Goal: Task Accomplishment & Management: Manage account settings

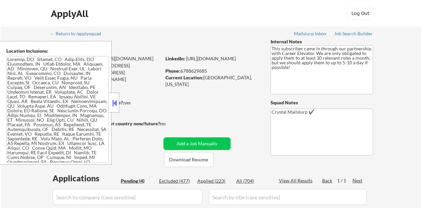
select select ""pending""
click at [116, 103] on button at bounding box center [114, 103] width 7 height 10
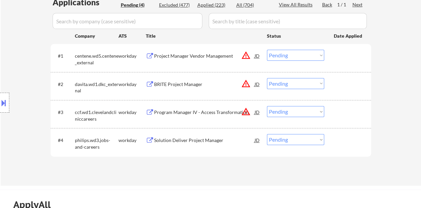
scroll to position [167, 0]
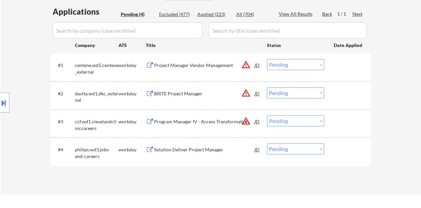
click at [178, 147] on div "Solution Deliver Project Manager" at bounding box center [204, 149] width 101 height 7
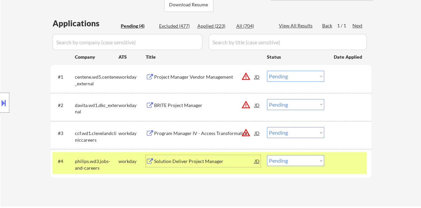
scroll to position [200, 0]
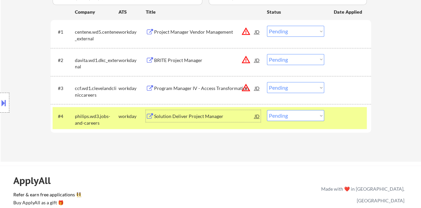
click at [299, 111] on select "Choose an option... Pending Applied Excluded (Questions) Excluded (Expired) Exc…" at bounding box center [295, 115] width 57 height 11
select select ""applied""
click at [267, 110] on select "Choose an option... Pending Applied Excluded (Questions) Excluded (Expired) Exc…" at bounding box center [295, 115] width 57 height 11
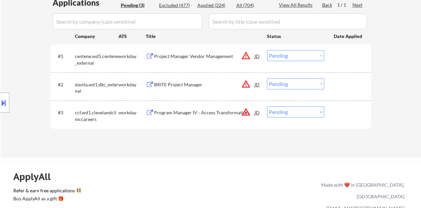
scroll to position [167, 0]
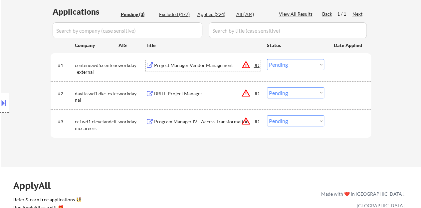
click at [209, 67] on div "Project Manager Vendor Management" at bounding box center [204, 65] width 101 height 7
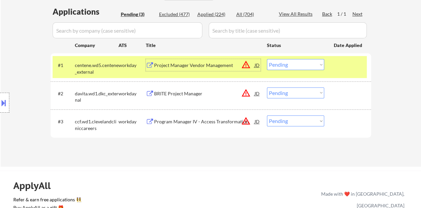
click at [287, 64] on select "Choose an option... Pending Applied Excluded (Questions) Excluded (Expired) Exc…" at bounding box center [295, 64] width 57 height 11
click at [267, 59] on select "Choose an option... Pending Applied Excluded (Questions) Excluded (Expired) Exc…" at bounding box center [295, 64] width 57 height 11
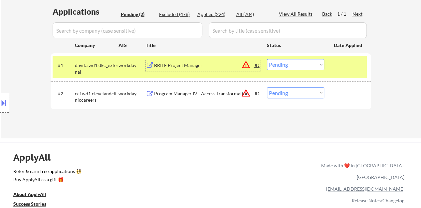
click at [199, 62] on div "BRITE Project Manager" at bounding box center [204, 65] width 101 height 12
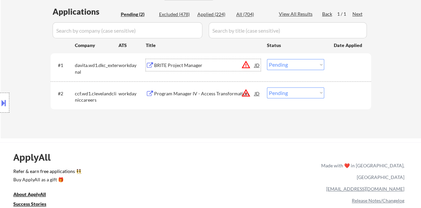
click at [348, 66] on div at bounding box center [348, 65] width 29 height 12
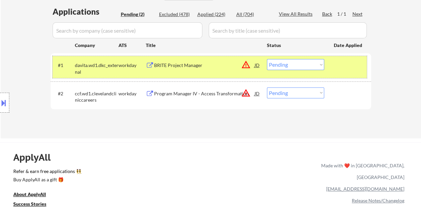
click at [278, 69] on select "Choose an option... Pending Applied Excluded (Questions) Excluded (Expired) Exc…" at bounding box center [295, 64] width 57 height 11
click at [267, 59] on select "Choose an option... Pending Applied Excluded (Questions) Excluded (Expired) Exc…" at bounding box center [295, 64] width 57 height 11
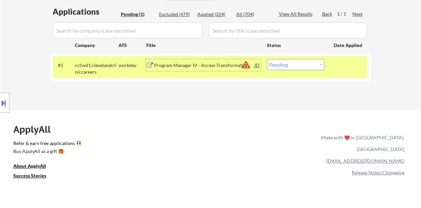
click at [199, 60] on div "​Program Manager IV - Access Transformation" at bounding box center [204, 65] width 101 height 12
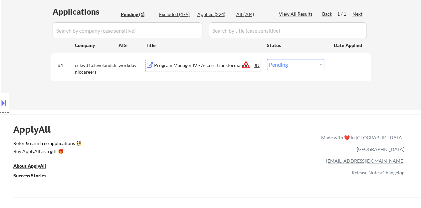
click at [289, 64] on select "Choose an option... Pending Applied Excluded (Questions) Excluded (Expired) Exc…" at bounding box center [295, 64] width 57 height 11
select select ""excluded__bad_match_""
click at [267, 59] on select "Choose an option... Pending Applied Excluded (Questions) Excluded (Expired) Exc…" at bounding box center [295, 64] width 57 height 11
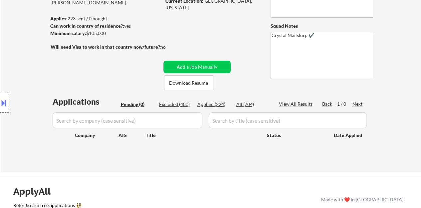
scroll to position [67, 0]
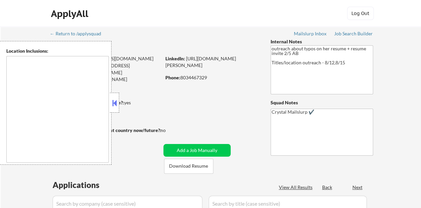
type textarea "remote"
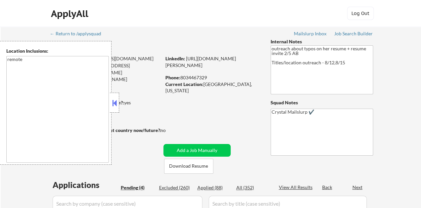
select select ""pending""
click at [113, 97] on div at bounding box center [114, 103] width 9 height 20
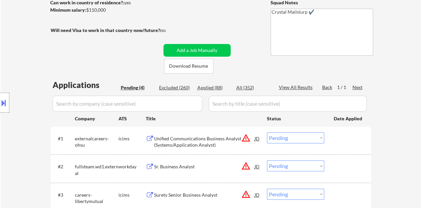
scroll to position [167, 0]
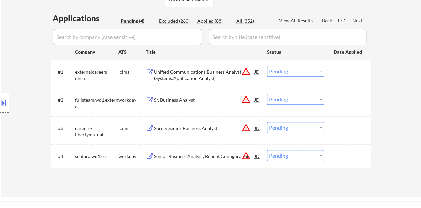
click at [175, 100] on div "Sr. Business Analyst" at bounding box center [204, 100] width 101 height 7
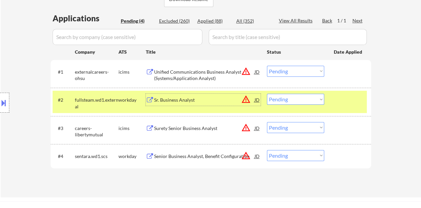
click at [320, 97] on select "Choose an option... Pending Applied Excluded (Questions) Excluded (Expired) Exc…" at bounding box center [295, 99] width 57 height 11
click at [267, 94] on select "Choose an option... Pending Applied Excluded (Questions) Excluded (Expired) Exc…" at bounding box center [295, 99] width 57 height 11
select select ""pending""
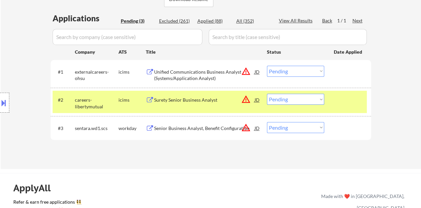
click at [339, 98] on div at bounding box center [348, 100] width 29 height 12
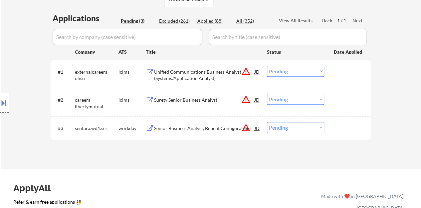
click at [197, 74] on div "Unified Communications Business Analyst (Systems/Application Analyst)" at bounding box center [204, 75] width 101 height 13
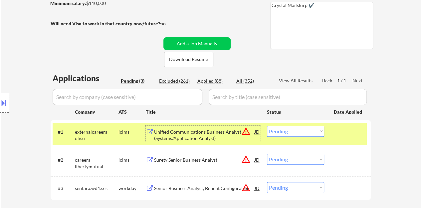
scroll to position [133, 0]
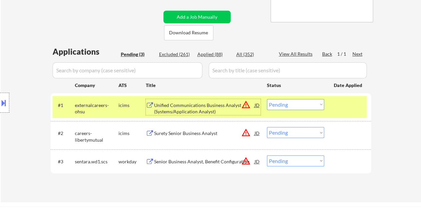
click at [317, 102] on select "Choose an option... Pending Applied Excluded (Questions) Excluded (Expired) Exc…" at bounding box center [295, 104] width 57 height 11
click at [267, 99] on select "Choose an option... Pending Applied Excluded (Questions) Excluded (Expired) Exc…" at bounding box center [295, 104] width 57 height 11
select select ""pending""
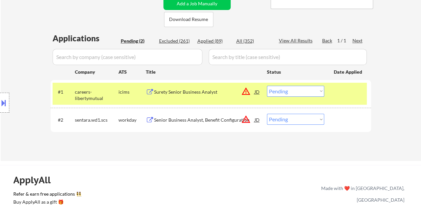
scroll to position [167, 0]
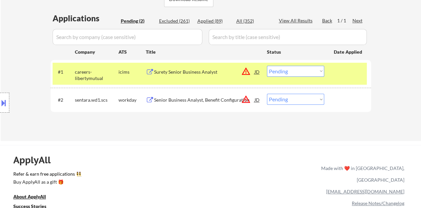
click at [337, 75] on div at bounding box center [348, 72] width 29 height 12
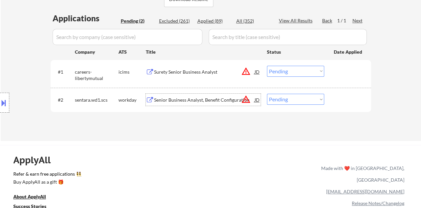
click at [158, 96] on div "Senior Business Analyst, Benefit Configuration" at bounding box center [204, 100] width 101 height 12
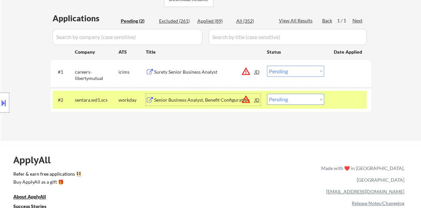
click at [291, 97] on select "Choose an option... Pending Applied Excluded (Questions) Excluded (Expired) Exc…" at bounding box center [295, 99] width 57 height 11
select select ""applied""
click at [267, 94] on select "Choose an option... Pending Applied Excluded (Questions) Excluded (Expired) Exc…" at bounding box center [295, 99] width 57 height 11
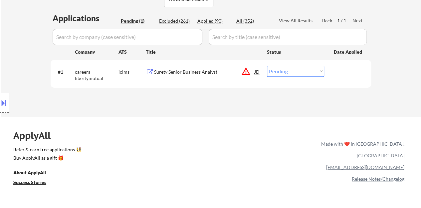
click at [180, 69] on div "Surety Senior Business Analyst" at bounding box center [204, 72] width 101 height 7
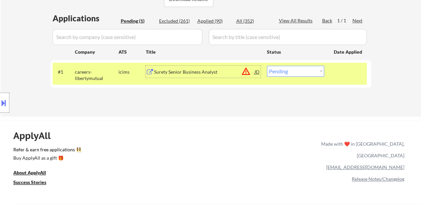
click at [215, 17] on div "Applications Pending (1) Excluded (261) Applied (90) All (352) View All Results…" at bounding box center [211, 59] width 321 height 92
click at [216, 20] on div "Applied (90)" at bounding box center [214, 21] width 33 height 7
select select ""applied""
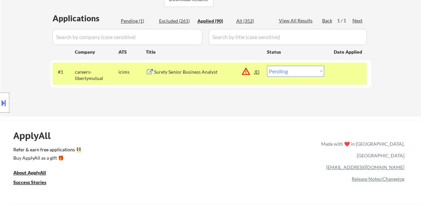
select select ""applied""
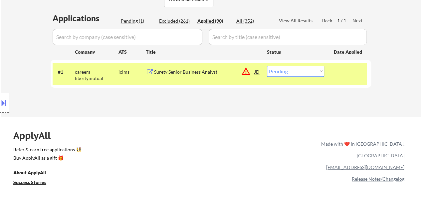
select select ""applied""
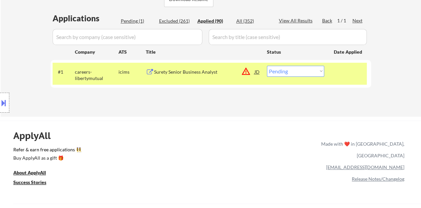
select select ""applied""
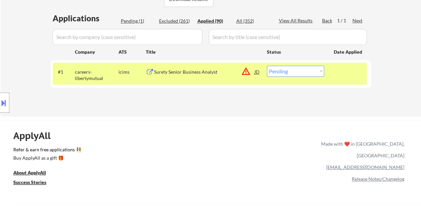
select select ""applied""
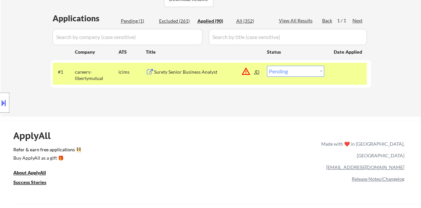
select select ""applied""
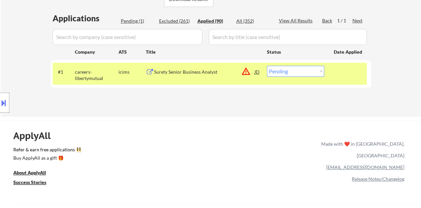
select select ""applied""
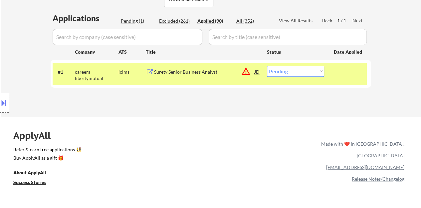
select select ""applied""
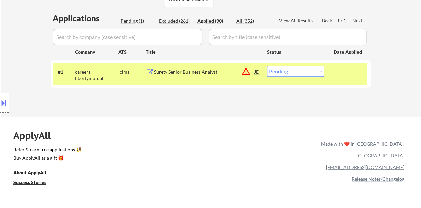
select select ""applied""
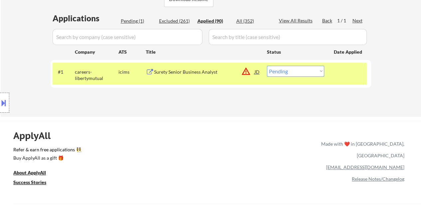
select select ""applied""
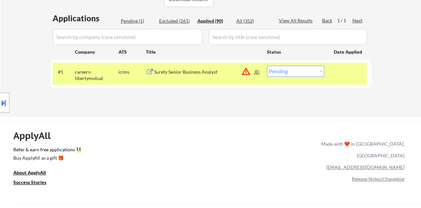
select select ""applied""
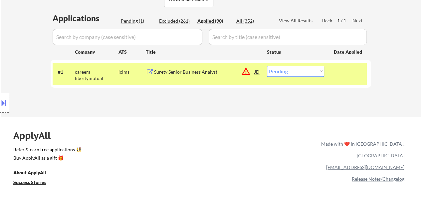
select select ""applied""
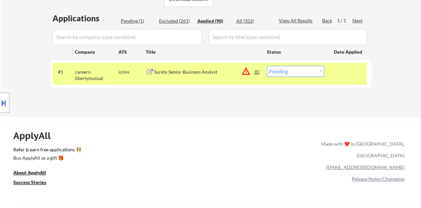
select select ""applied""
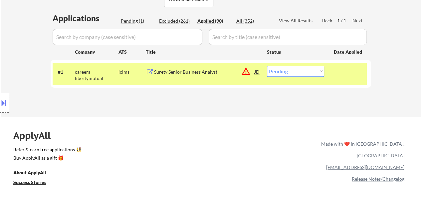
select select ""applied""
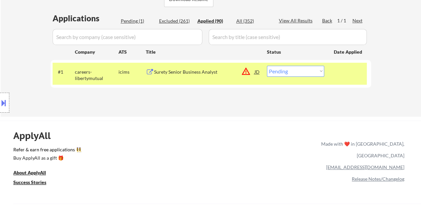
select select ""applied""
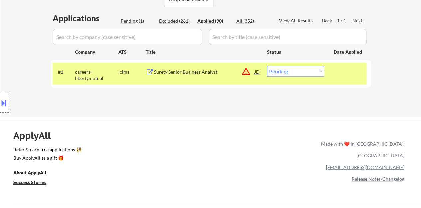
select select ""applied""
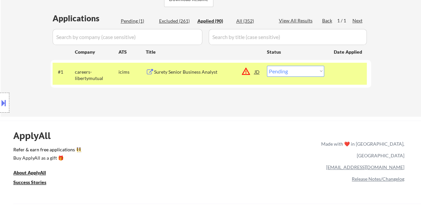
select select ""applied""
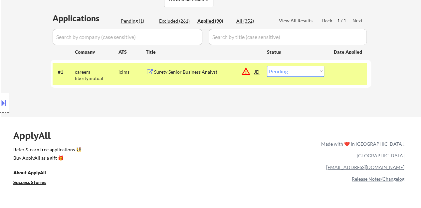
select select ""applied""
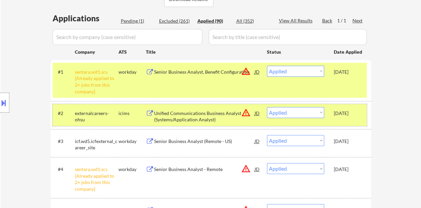
click at [348, 117] on div "Sep 6, 2025" at bounding box center [348, 113] width 29 height 12
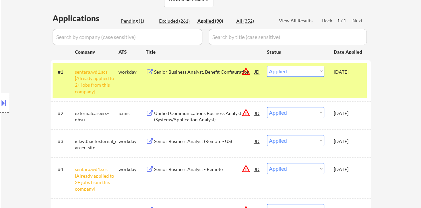
click at [179, 71] on div "Senior Business Analyst, Benefit Configuration" at bounding box center [204, 72] width 101 height 7
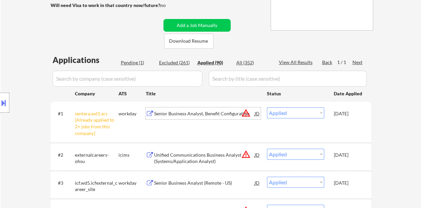
scroll to position [133, 0]
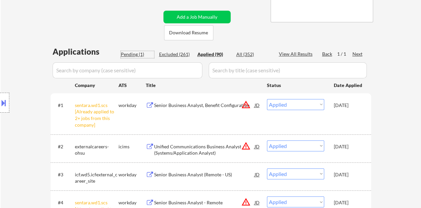
click at [137, 56] on div "Pending (1)" at bounding box center [137, 54] width 33 height 7
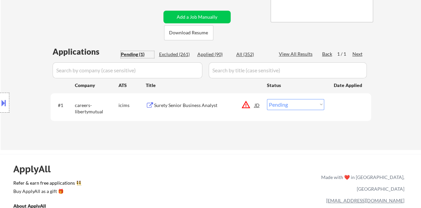
click at [0, 102] on button at bounding box center [3, 102] width 7 height 11
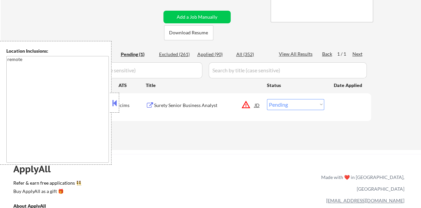
click at [113, 104] on button at bounding box center [114, 103] width 7 height 10
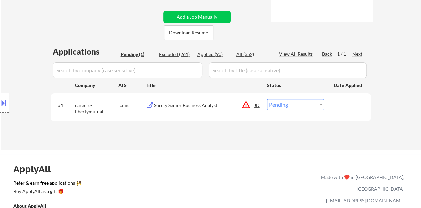
click at [293, 102] on select "Choose an option... Pending Applied Excluded (Questions) Excluded (Expired) Exc…" at bounding box center [295, 104] width 57 height 11
select select ""excluded__bad_match_""
click at [267, 99] on select "Choose an option... Pending Applied Excluded (Questions) Excluded (Expired) Exc…" at bounding box center [295, 104] width 57 height 11
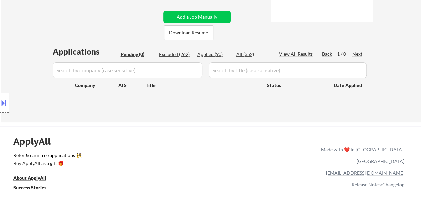
scroll to position [67, 0]
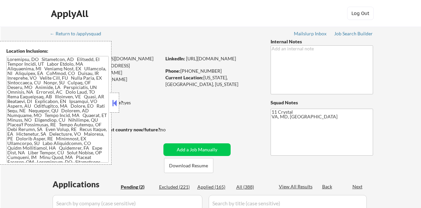
select select ""pending""
click at [113, 101] on button at bounding box center [114, 103] width 7 height 10
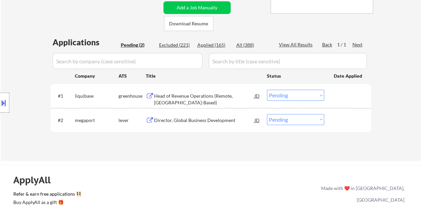
scroll to position [133, 0]
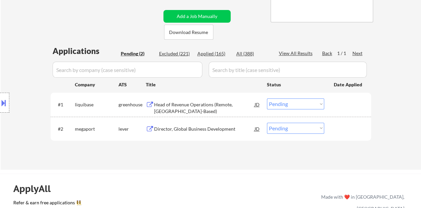
click at [166, 104] on div "Head of Revenue Operations (Remote, US-Based)" at bounding box center [204, 107] width 101 height 13
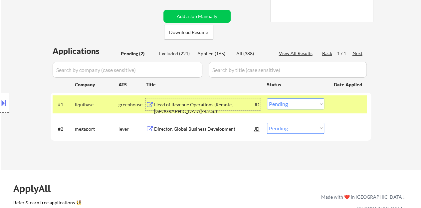
click at [293, 108] on select "Choose an option... Pending Applied Excluded (Questions) Excluded (Expired) Exc…" at bounding box center [295, 103] width 57 height 11
click at [267, 98] on select "Choose an option... Pending Applied Excluded (Questions) Excluded (Expired) Exc…" at bounding box center [295, 103] width 57 height 11
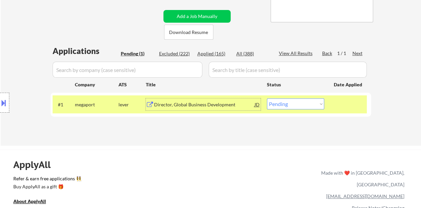
click at [210, 105] on div "Director, Global Business Development" at bounding box center [204, 104] width 101 height 7
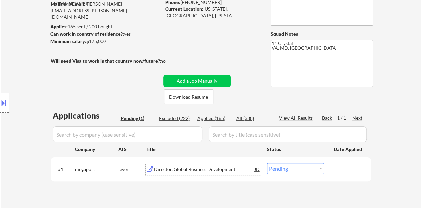
scroll to position [100, 0]
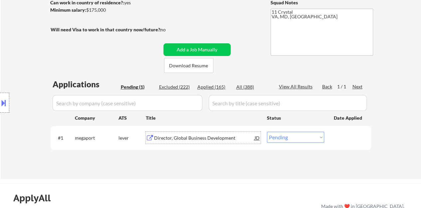
click at [286, 136] on select "Choose an option... Pending Applied Excluded (Questions) Excluded (Expired) Exc…" at bounding box center [295, 137] width 57 height 11
select select ""applied""
click at [267, 132] on select "Choose an option... Pending Applied Excluded (Questions) Excluded (Expired) Exc…" at bounding box center [295, 137] width 57 height 11
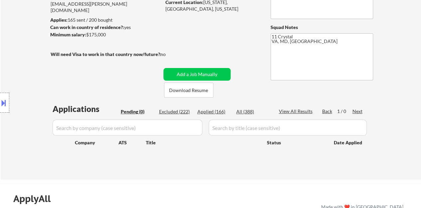
scroll to position [67, 0]
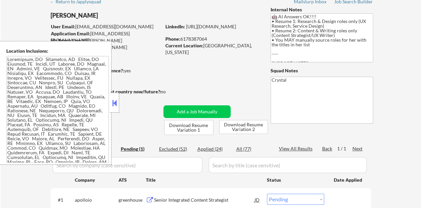
scroll to position [33, 0]
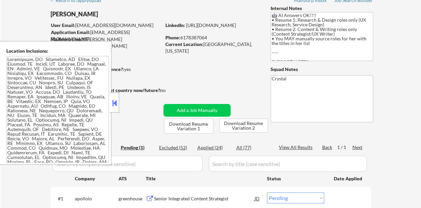
click at [114, 104] on button at bounding box center [114, 103] width 7 height 10
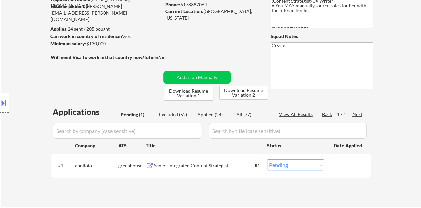
scroll to position [67, 0]
click at [173, 164] on div "Senior Integrated Content Strategist" at bounding box center [204, 165] width 101 height 7
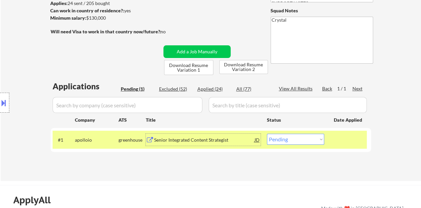
scroll to position [100, 0]
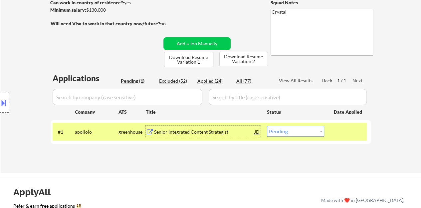
click at [289, 136] on select "Choose an option... Pending Applied Excluded (Questions) Excluded (Expired) Exc…" at bounding box center [295, 131] width 57 height 11
select select ""applied""
click at [267, 126] on select "Choose an option... Pending Applied Excluded (Questions) Excluded (Expired) Exc…" at bounding box center [295, 131] width 57 height 11
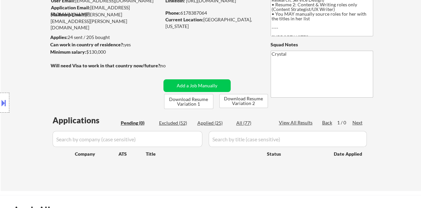
scroll to position [67, 0]
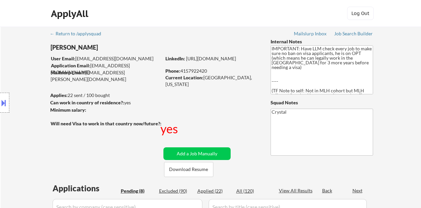
select select ""pending""
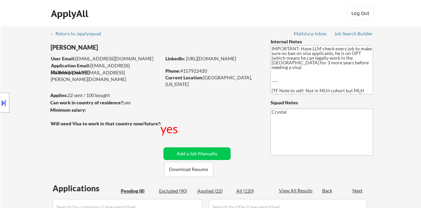
select select ""pending""
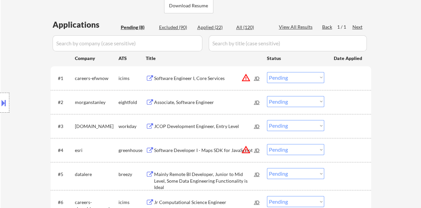
scroll to position [133, 0]
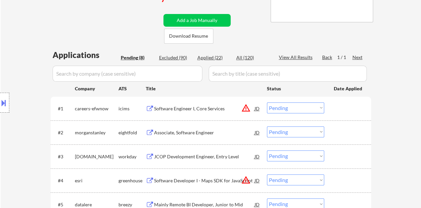
click at [173, 103] on div "Software Engineer I, Core Services" at bounding box center [204, 108] width 101 height 12
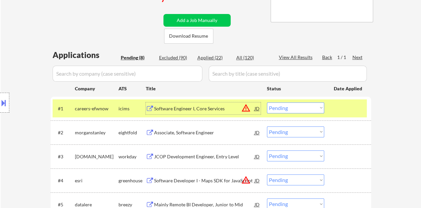
click at [316, 104] on select "Choose an option... Pending Applied Excluded (Questions) Excluded (Expired) Exc…" at bounding box center [295, 107] width 57 height 11
click at [267, 102] on select "Choose an option... Pending Applied Excluded (Questions) Excluded (Expired) Exc…" at bounding box center [295, 107] width 57 height 11
select select ""pending""
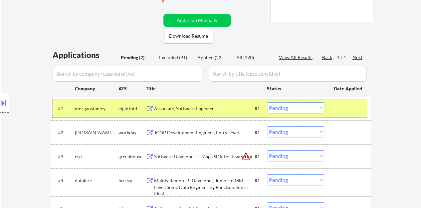
drag, startPoint x: 337, startPoint y: 105, endPoint x: 316, endPoint y: 113, distance: 22.3
click at [337, 105] on div at bounding box center [348, 108] width 29 height 12
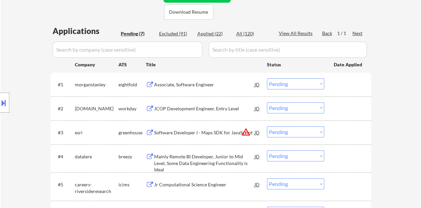
scroll to position [167, 0]
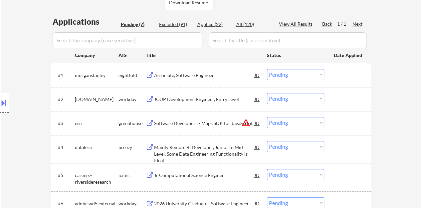
click at [207, 102] on div "JCOP Development Engineer, Entry Level" at bounding box center [204, 99] width 101 height 7
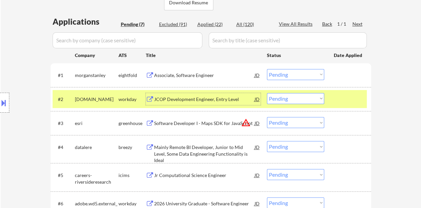
click at [274, 94] on select "Choose an option... Pending Applied Excluded (Questions) Excluded (Expired) Exc…" at bounding box center [295, 98] width 57 height 11
click at [267, 93] on select "Choose an option... Pending Applied Excluded (Questions) Excluded (Expired) Exc…" at bounding box center [295, 98] width 57 height 11
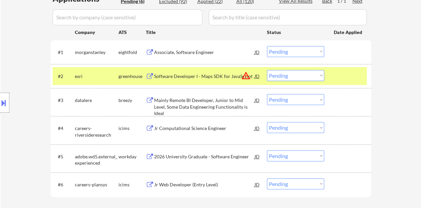
scroll to position [200, 0]
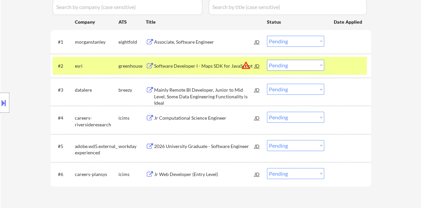
click at [226, 64] on div "Software Developer I - Maps SDK for JavaScript" at bounding box center [204, 66] width 101 height 7
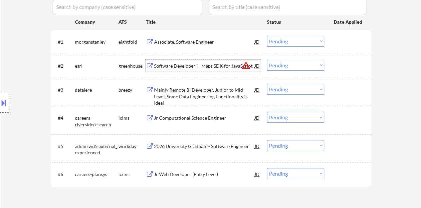
click at [345, 67] on div at bounding box center [348, 66] width 29 height 12
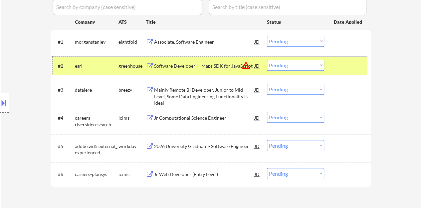
click at [318, 65] on select "Choose an option... Pending Applied Excluded (Questions) Excluded (Expired) Exc…" at bounding box center [295, 65] width 57 height 11
click at [267, 60] on select "Choose an option... Pending Applied Excluded (Questions) Excluded (Expired) Exc…" at bounding box center [295, 65] width 57 height 11
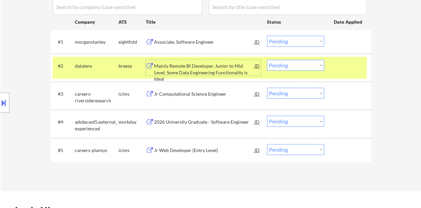
click at [177, 67] on div "Mainly Remote BI Developer, Junior to Mid Level, Some Data Engineering Function…" at bounding box center [204, 73] width 101 height 20
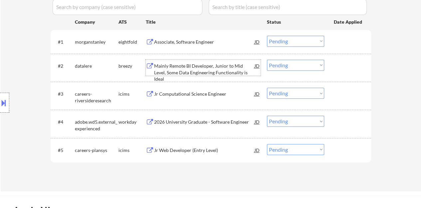
drag, startPoint x: 350, startPoint y: 70, endPoint x: 337, endPoint y: 50, distance: 24.6
click at [350, 70] on div at bounding box center [348, 66] width 29 height 12
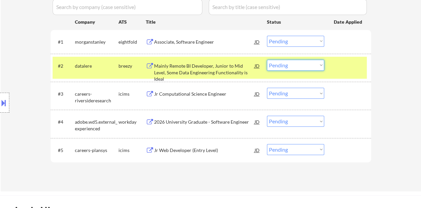
click at [287, 62] on select "Choose an option... Pending Applied Excluded (Questions) Excluded (Expired) Exc…" at bounding box center [295, 65] width 57 height 11
click at [267, 60] on select "Choose an option... Pending Applied Excluded (Questions) Excluded (Expired) Exc…" at bounding box center [295, 65] width 57 height 11
select select ""pending""
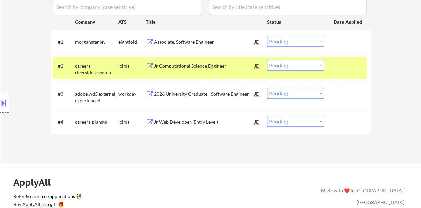
click at [342, 63] on div at bounding box center [348, 66] width 29 height 12
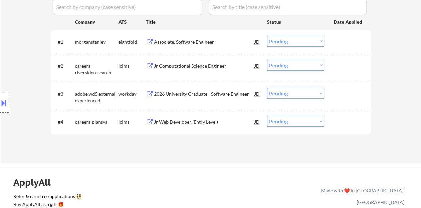
click at [201, 95] on div "2026 University Graduate - Software Engineer" at bounding box center [204, 94] width 101 height 7
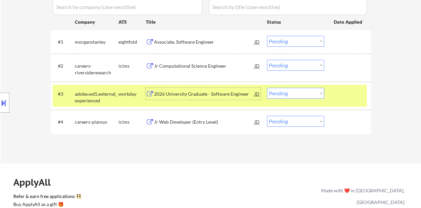
click at [291, 89] on select "Choose an option... Pending Applied Excluded (Questions) Excluded (Expired) Exc…" at bounding box center [295, 93] width 57 height 11
click at [267, 88] on select "Choose an option... Pending Applied Excluded (Questions) Excluded (Expired) Exc…" at bounding box center [295, 93] width 57 height 11
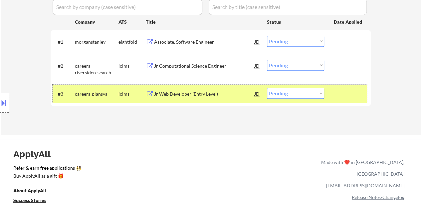
click at [334, 93] on div "#3 careers-plansys icims Jr Web Developer (Entry Level) JD warning_amber Choose…" at bounding box center [210, 94] width 315 height 18
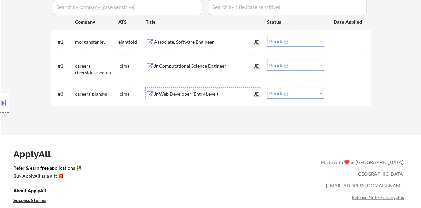
click at [199, 95] on div "Jr Web Developer (Entry Level)" at bounding box center [204, 94] width 101 height 7
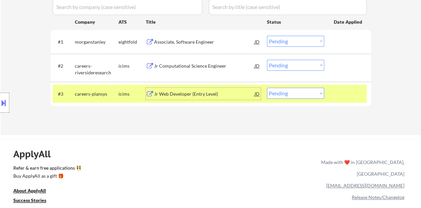
click at [301, 94] on select "Choose an option... Pending Applied Excluded (Questions) Excluded (Expired) Exc…" at bounding box center [295, 93] width 57 height 11
select select ""excluded__bad_match_""
click at [267, 88] on select "Choose an option... Pending Applied Excluded (Questions) Excluded (Expired) Exc…" at bounding box center [295, 93] width 57 height 11
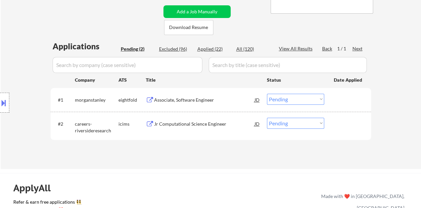
scroll to position [167, 0]
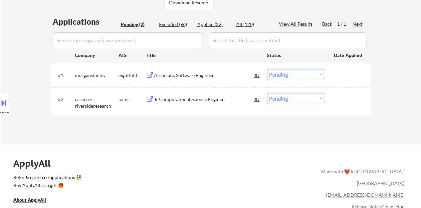
click at [192, 96] on div "Jr Computational Science Engineer" at bounding box center [204, 99] width 101 height 7
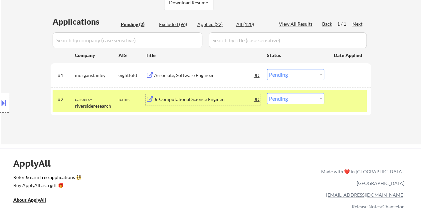
click at [312, 93] on select "Choose an option... Pending Applied Excluded (Questions) Excluded (Expired) Exc…" at bounding box center [295, 98] width 57 height 11
click at [297, 100] on select "Choose an option... Pending Applied Excluded (Questions) Excluded (Expired) Exc…" at bounding box center [295, 98] width 57 height 11
select select ""excluded__expired_""
click at [267, 93] on select "Choose an option... Pending Applied Excluded (Questions) Excluded (Expired) Exc…" at bounding box center [295, 98] width 57 height 11
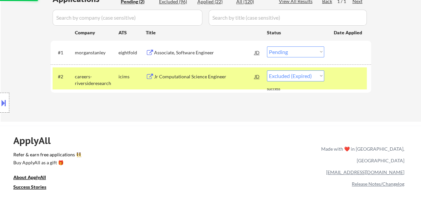
scroll to position [200, 0]
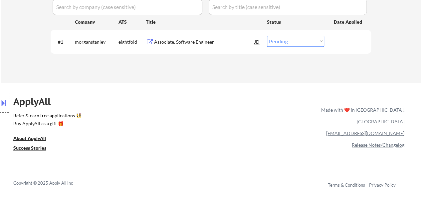
click at [173, 43] on div "Associate, Software Engineer" at bounding box center [204, 42] width 101 height 7
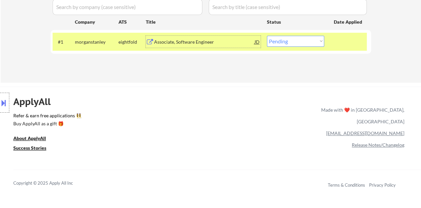
click at [0, 102] on button at bounding box center [3, 102] width 7 height 11
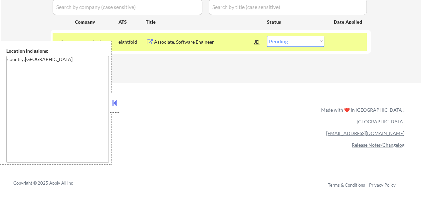
click at [117, 105] on button at bounding box center [114, 103] width 7 height 10
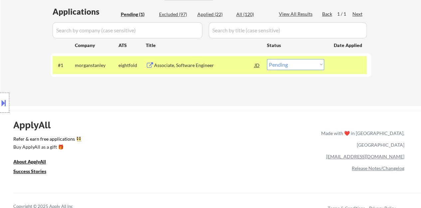
scroll to position [167, 0]
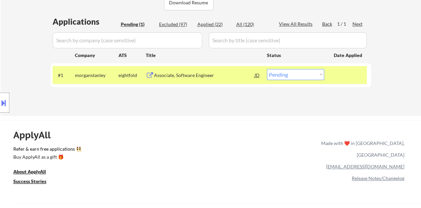
drag, startPoint x: 312, startPoint y: 77, endPoint x: 309, endPoint y: 75, distance: 3.4
click at [312, 77] on select "Choose an option... Pending Applied Excluded (Questions) Excluded (Expired) Exc…" at bounding box center [295, 74] width 57 height 11
select select ""applied""
click at [267, 69] on select "Choose an option... Pending Applied Excluded (Questions) Excluded (Expired) Exc…" at bounding box center [295, 74] width 57 height 11
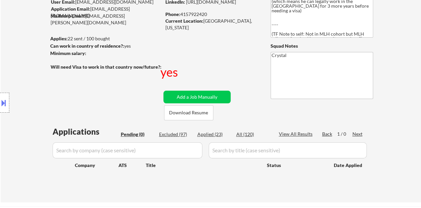
scroll to position [33, 0]
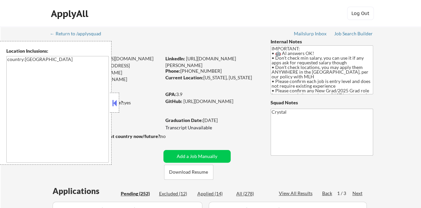
select select ""pending""
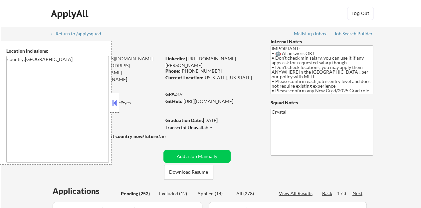
select select ""pending""
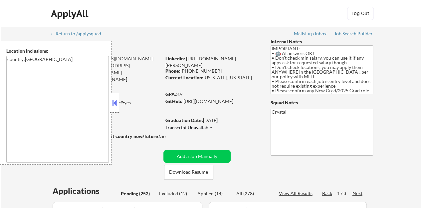
select select ""pending""
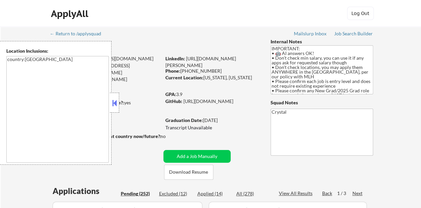
select select ""pending""
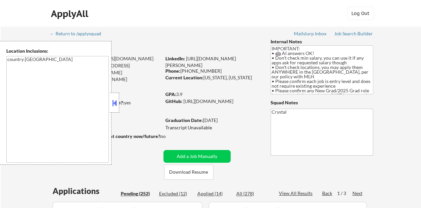
select select ""pending""
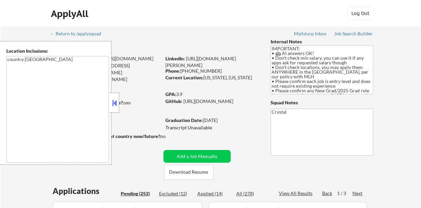
select select ""pending""
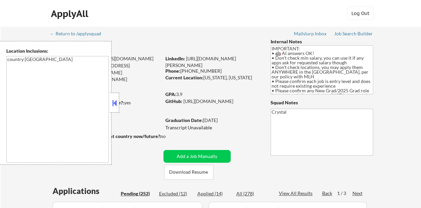
select select ""pending""
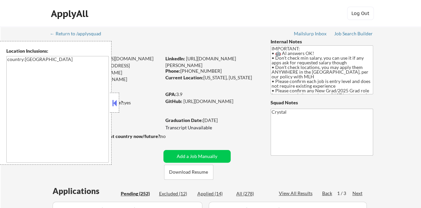
select select ""pending""
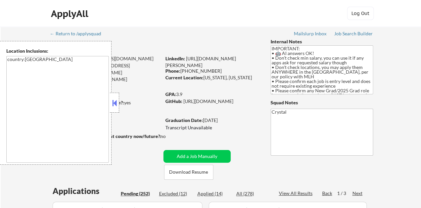
select select ""pending""
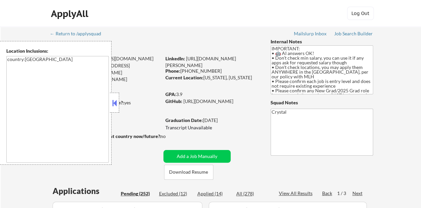
select select ""pending""
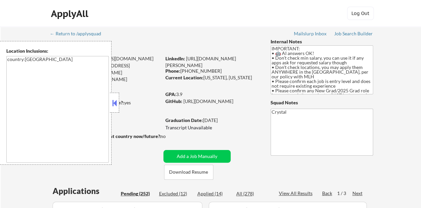
select select ""pending""
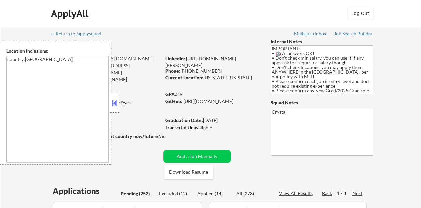
select select ""pending""
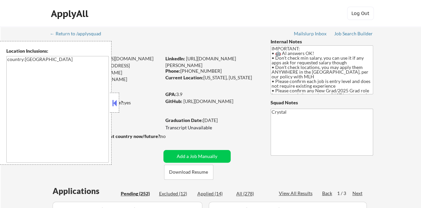
select select ""pending""
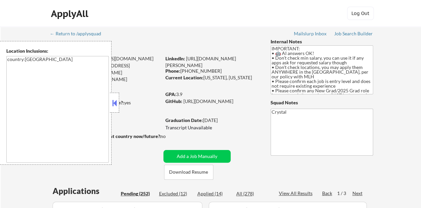
select select ""pending""
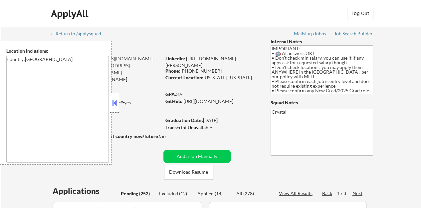
select select ""pending""
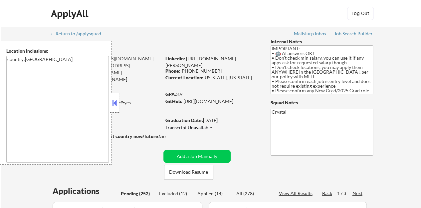
select select ""pending""
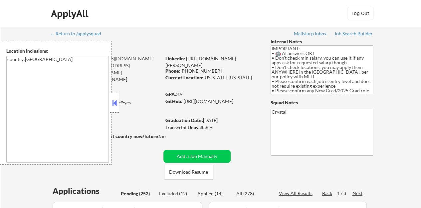
select select ""pending""
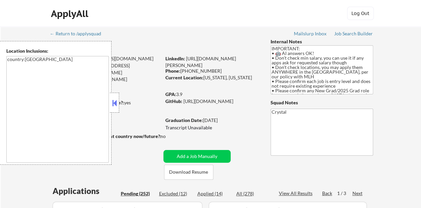
select select ""pending""
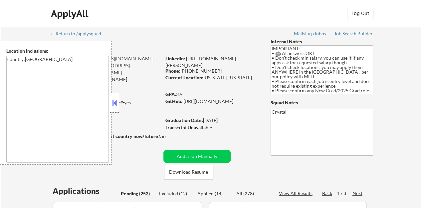
select select ""pending""
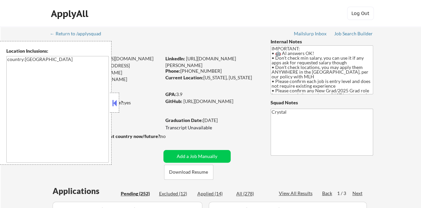
select select ""pending""
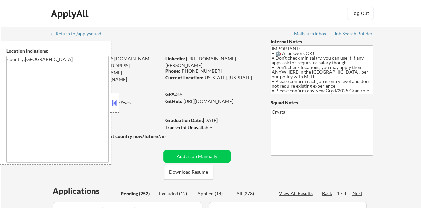
click at [117, 108] on div at bounding box center [114, 103] width 9 height 20
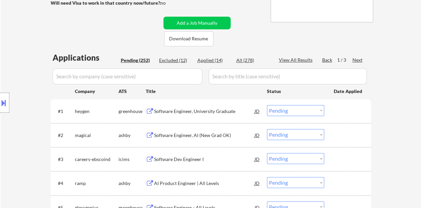
scroll to position [167, 0]
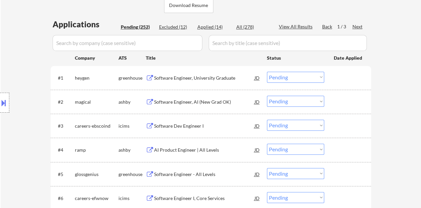
click at [212, 79] on div "Software Engineer, University Graduate" at bounding box center [204, 78] width 101 height 7
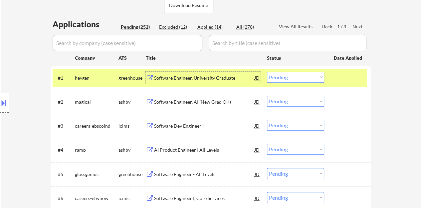
click at [348, 70] on div "#1 heygen greenhouse Software Engineer, University Graduate JD Choose an option…" at bounding box center [210, 78] width 315 height 18
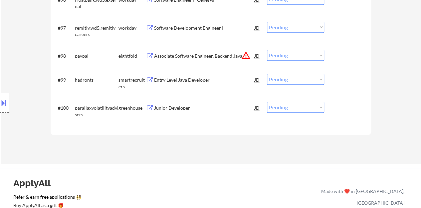
scroll to position [2648, 0]
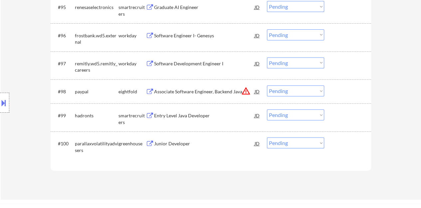
click at [164, 114] on div "Entry Level Java Developer" at bounding box center [204, 115] width 101 height 7
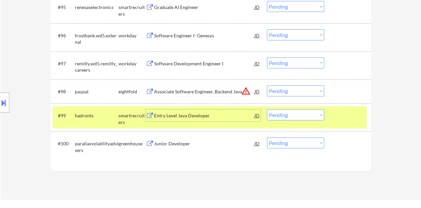
click at [309, 114] on select "Choose an option... Pending Applied Excluded (Questions) Excluded (Expired) Exc…" at bounding box center [295, 114] width 57 height 11
click at [267, 109] on select "Choose an option... Pending Applied Excluded (Questions) Excluded (Expired) Exc…" at bounding box center [295, 114] width 57 height 11
click at [179, 112] on div "Junior Developer" at bounding box center [204, 115] width 101 height 7
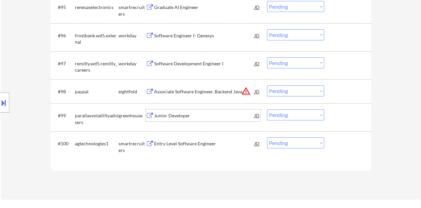
click at [353, 113] on div at bounding box center [348, 115] width 29 height 12
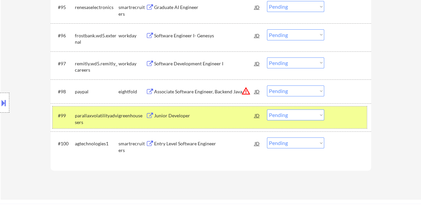
click at [286, 114] on select "Choose an option... Pending Applied Excluded (Questions) Excluded (Expired) Exc…" at bounding box center [295, 114] width 57 height 11
click at [267, 109] on select "Choose an option... Pending Applied Excluded (Questions) Excluded (Expired) Exc…" at bounding box center [295, 114] width 57 height 11
click at [197, 116] on div "Entry Level Software Engineer" at bounding box center [204, 115] width 101 height 7
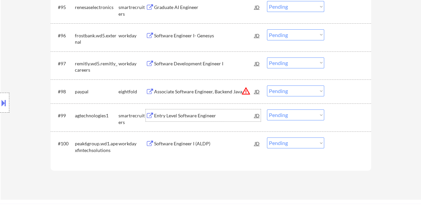
click at [357, 112] on div at bounding box center [348, 115] width 29 height 12
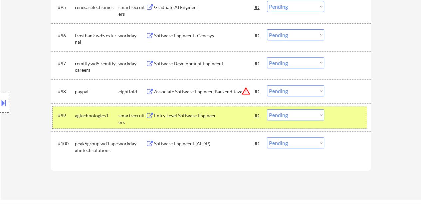
click at [288, 114] on select "Choose an option... Pending Applied Excluded (Questions) Excluded (Expired) Exc…" at bounding box center [295, 114] width 57 height 11
click at [267, 109] on select "Choose an option... Pending Applied Excluded (Questions) Excluded (Expired) Exc…" at bounding box center [295, 114] width 57 height 11
select select ""pending""
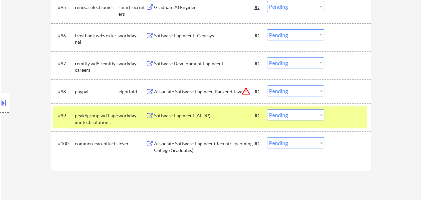
click at [327, 115] on div "#99 peak6group.wd1.apexfintechsolutions workday Software Engineer I (ALDP) JD C…" at bounding box center [210, 117] width 315 height 22
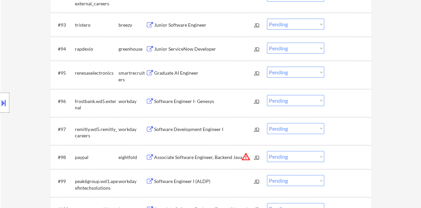
scroll to position [2582, 0]
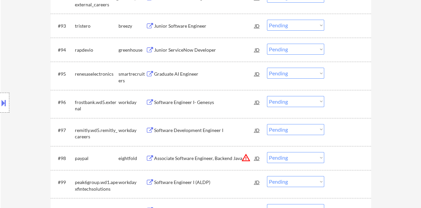
click at [181, 75] on div "Graduate AI Engineer" at bounding box center [204, 74] width 101 height 7
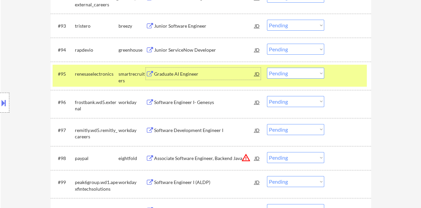
click at [275, 73] on select "Choose an option... Pending Applied Excluded (Questions) Excluded (Expired) Exc…" at bounding box center [295, 73] width 57 height 11
click at [267, 68] on select "Choose an option... Pending Applied Excluded (Questions) Excluded (Expired) Exc…" at bounding box center [295, 73] width 57 height 11
select select ""pending""
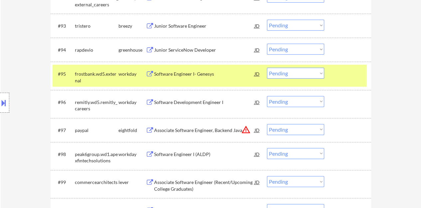
click at [336, 78] on div at bounding box center [348, 74] width 29 height 12
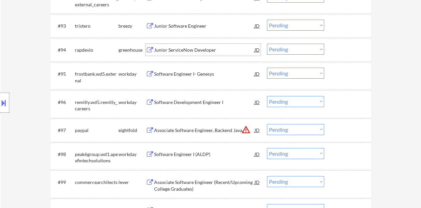
click at [200, 54] on div "Junior ServiceNow Developer" at bounding box center [204, 50] width 101 height 12
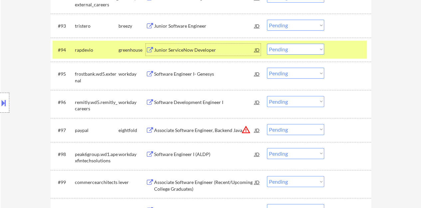
click at [284, 52] on select "Choose an option... Pending Applied Excluded (Questions) Excluded (Expired) Exc…" at bounding box center [295, 49] width 57 height 11
click at [267, 44] on select "Choose an option... Pending Applied Excluded (Questions) Excluded (Expired) Exc…" at bounding box center [295, 49] width 57 height 11
select select ""pending""
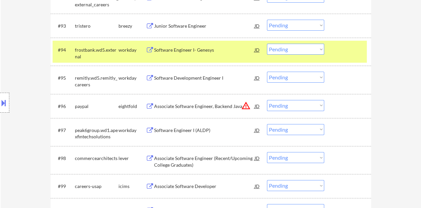
scroll to position [2549, 0]
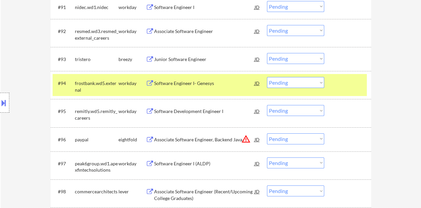
click at [339, 79] on div at bounding box center [348, 83] width 29 height 12
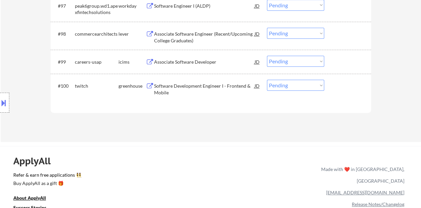
scroll to position [2682, 0]
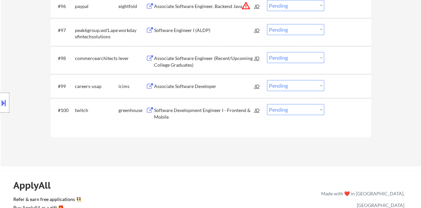
click at [173, 109] on div "Software Development Engineer I - Frontend & Mobile" at bounding box center [204, 113] width 101 height 13
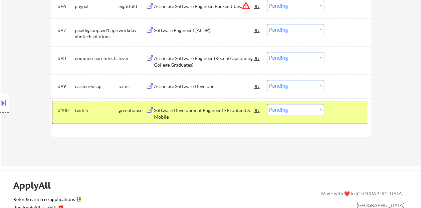
click at [347, 108] on div at bounding box center [348, 110] width 29 height 12
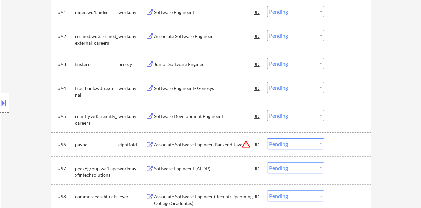
scroll to position [2515, 0]
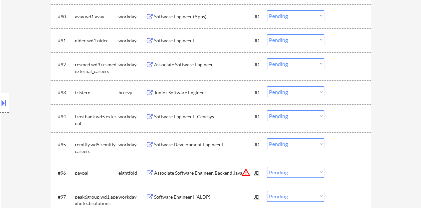
click at [168, 92] on div "Junior Software Engineer" at bounding box center [204, 92] width 101 height 7
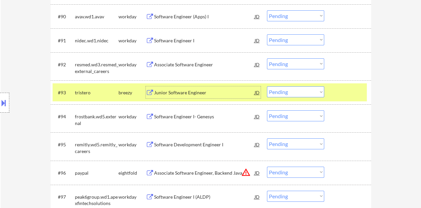
click at [281, 89] on select "Choose an option... Pending Applied Excluded (Questions) Excluded (Expired) Exc…" at bounding box center [295, 91] width 57 height 11
click at [267, 86] on select "Choose an option... Pending Applied Excluded (Questions) Excluded (Expired) Exc…" at bounding box center [295, 91] width 57 height 11
select select ""pending""
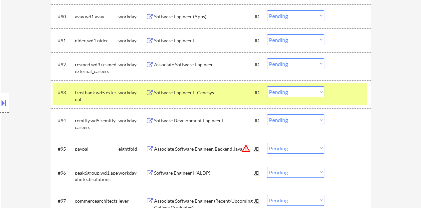
click at [367, 90] on div "#93 frostbank.wd5.external workday Software Engineer I- Genesys JD Choose an op…" at bounding box center [210, 94] width 315 height 22
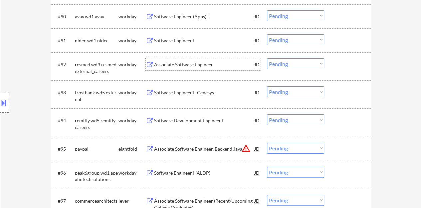
click at [187, 64] on div "Associate Software Engineer" at bounding box center [204, 64] width 101 height 7
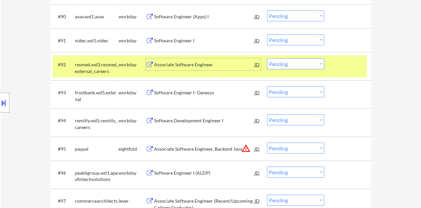
click at [324, 65] on select "Choose an option... Pending Applied Excluded (Questions) Excluded (Expired) Exc…" at bounding box center [295, 63] width 57 height 11
click at [267, 58] on select "Choose an option... Pending Applied Excluded (Questions) Excluded (Expired) Exc…" at bounding box center [295, 63] width 57 height 11
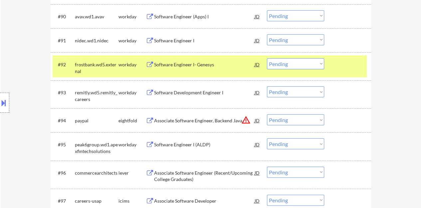
scroll to position [2482, 0]
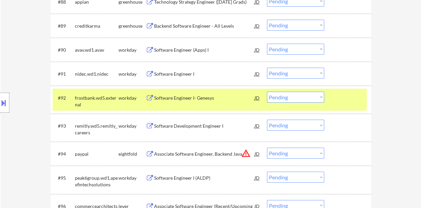
click at [185, 97] on div "Software Engineer I- Genesys" at bounding box center [204, 98] width 101 height 7
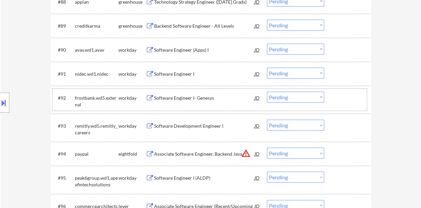
click at [362, 99] on div at bounding box center [348, 98] width 29 height 12
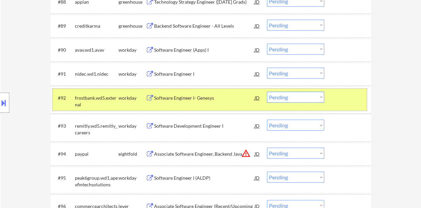
click at [292, 96] on select "Choose an option... Pending Applied Excluded (Questions) Excluded (Expired) Exc…" at bounding box center [295, 97] width 57 height 11
click at [267, 92] on select "Choose an option... Pending Applied Excluded (Questions) Excluded (Expired) Exc…" at bounding box center [295, 97] width 57 height 11
select select ""pending""
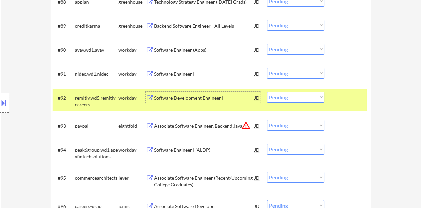
click at [190, 95] on div "Software Development Engineer I" at bounding box center [204, 98] width 101 height 7
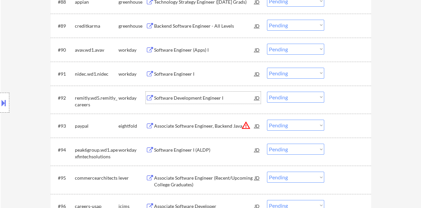
click at [364, 100] on div "#92 remitly.wd5.remitly_careers workday Software Development Engineer I JD Choo…" at bounding box center [210, 100] width 315 height 22
